Goal: Task Accomplishment & Management: Use online tool/utility

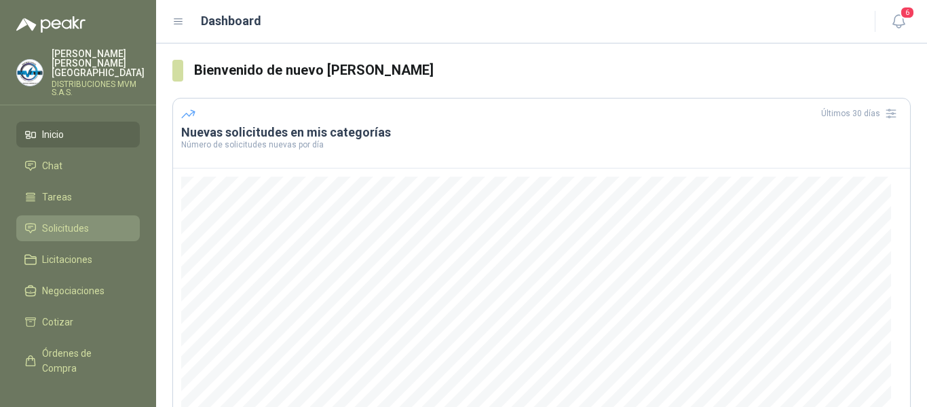
click at [81, 221] on span "Solicitudes" at bounding box center [65, 228] width 47 height 15
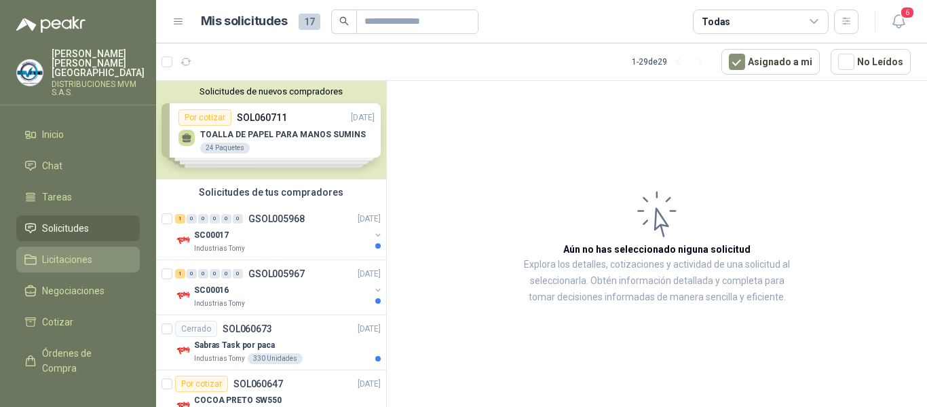
click at [81, 252] on span "Licitaciones" at bounding box center [67, 259] width 50 height 15
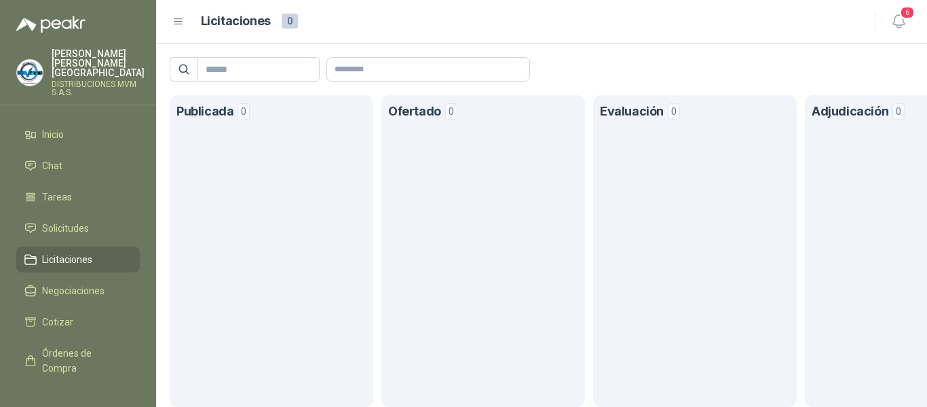
click at [81, 252] on span "Licitaciones" at bounding box center [67, 259] width 50 height 15
click at [65, 314] on span "Cotizar" at bounding box center [57, 321] width 31 height 15
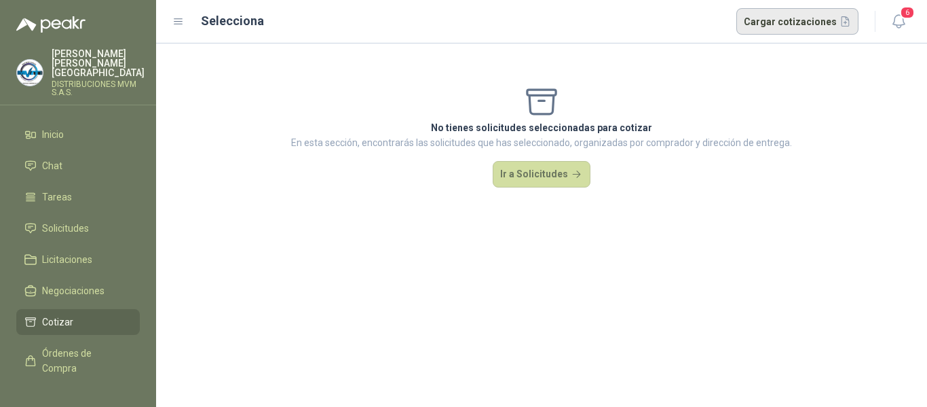
click at [779, 17] on button "Cargar cotizaciones" at bounding box center [798, 21] width 123 height 27
